Goal: Information Seeking & Learning: Learn about a topic

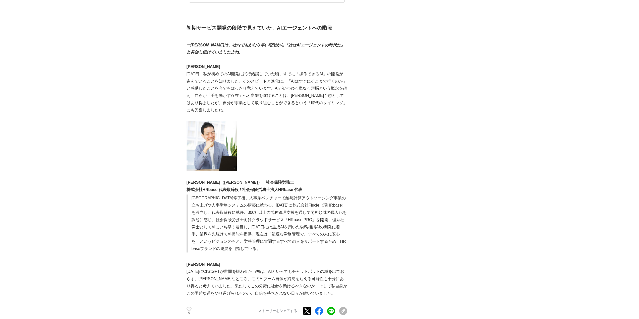
scroll to position [351, 0]
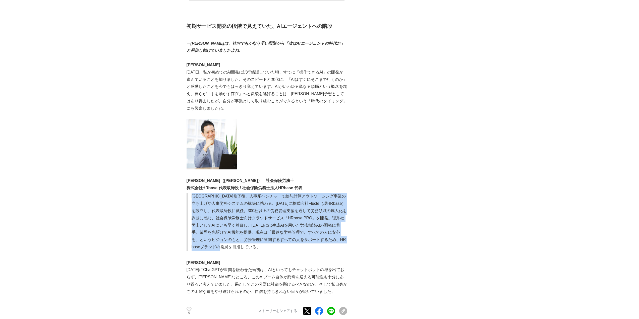
drag, startPoint x: 190, startPoint y: 187, endPoint x: 287, endPoint y: 241, distance: 111.1
click at [287, 241] on blockquote "[GEOGRAPHIC_DATA]修了後、人事系ベンチャーで給与計算アウトソーシング事業の立ち上げや人事労務システムの構築に携わる。[DATE]に株式会社Fl…" at bounding box center [266, 222] width 161 height 58
click at [296, 241] on p "[GEOGRAPHIC_DATA]修了後、人事系ベンチャーで給与計算アウトソーシング事業の立ち上げや人事労務システムの構築に携わる。[DATE]に株式会社Fl…" at bounding box center [269, 222] width 156 height 58
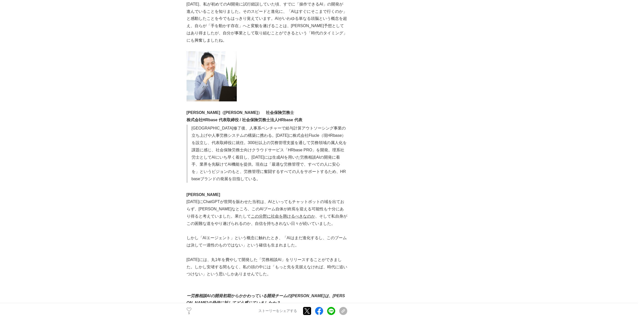
scroll to position [427, 0]
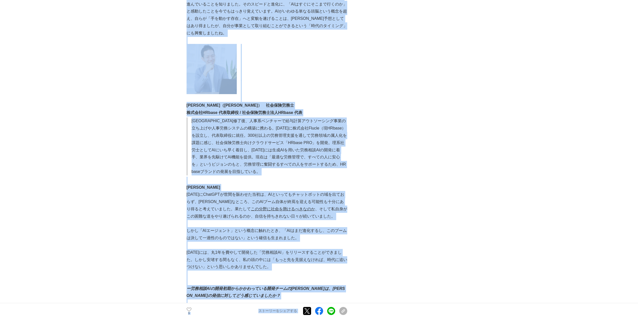
drag, startPoint x: 185, startPoint y: 180, endPoint x: 362, endPoint y: 210, distance: 179.3
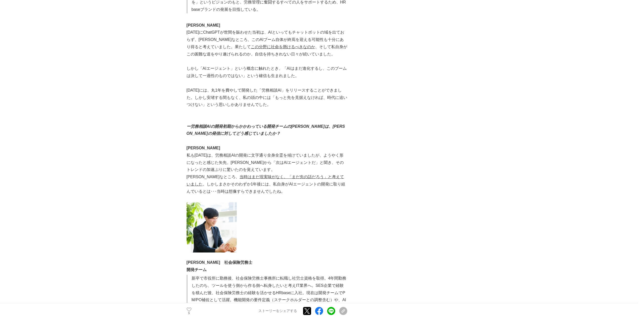
scroll to position [602, 0]
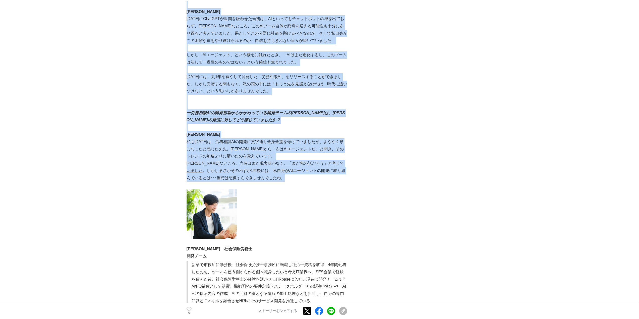
drag, startPoint x: 182, startPoint y: 105, endPoint x: 335, endPoint y: 171, distance: 167.3
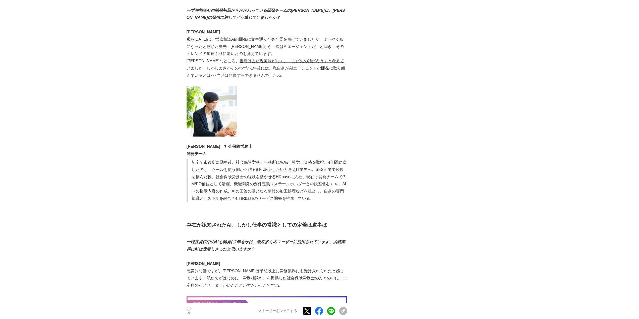
scroll to position [728, 0]
